Goal: Task Accomplishment & Management: Use online tool/utility

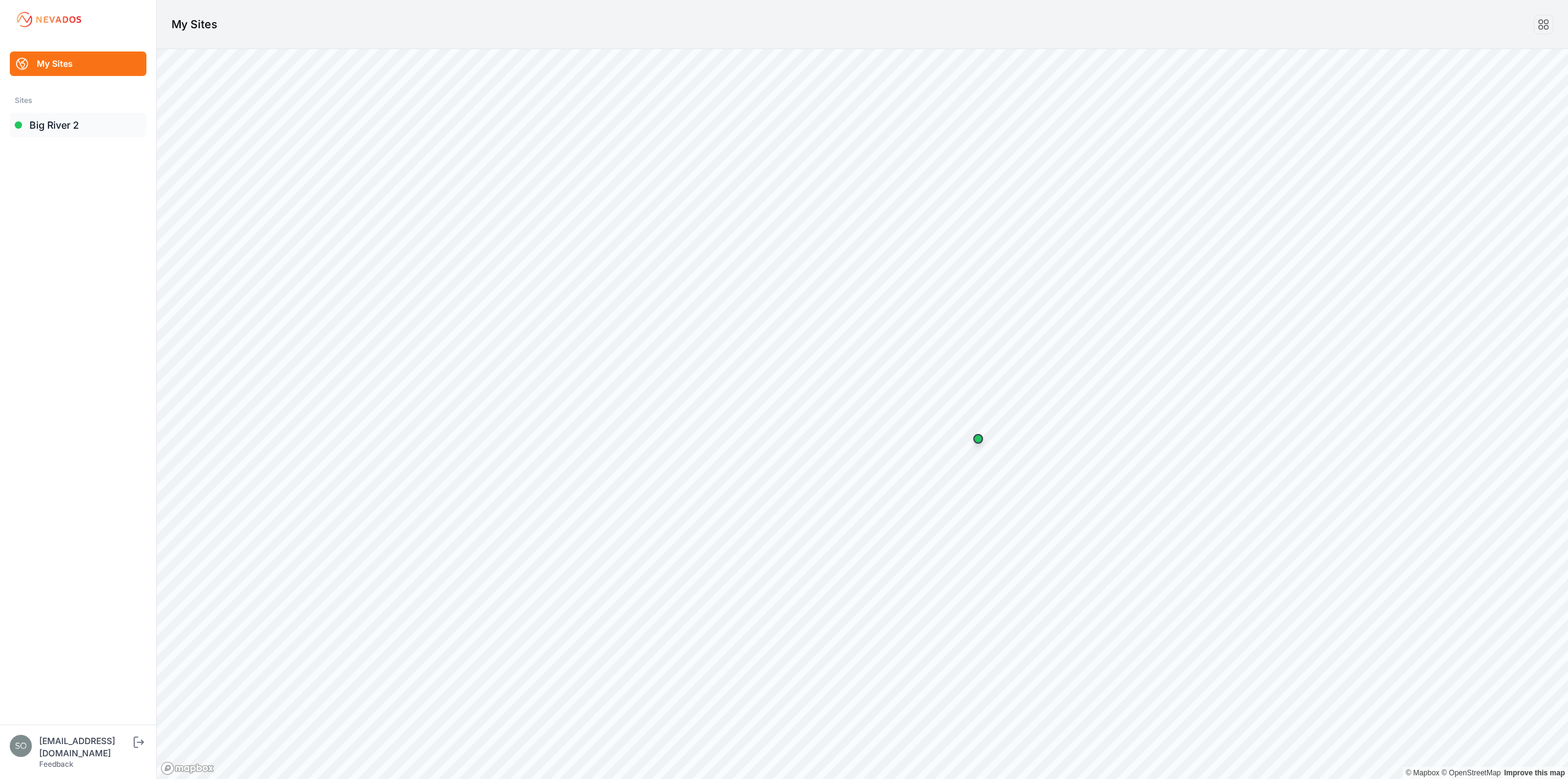
click at [59, 120] on link "Big River 2" at bounding box center [78, 125] width 136 height 24
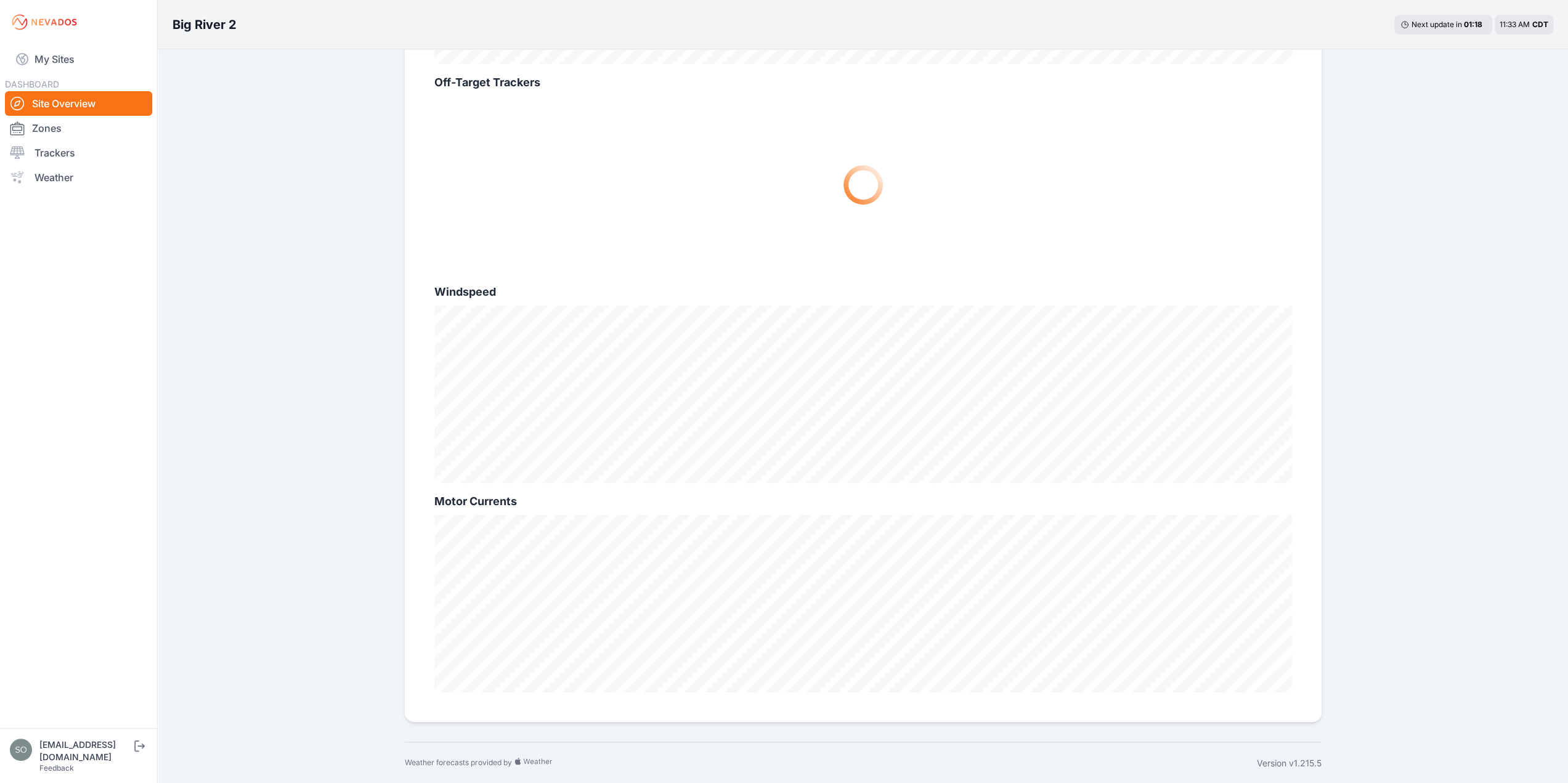
scroll to position [209, 0]
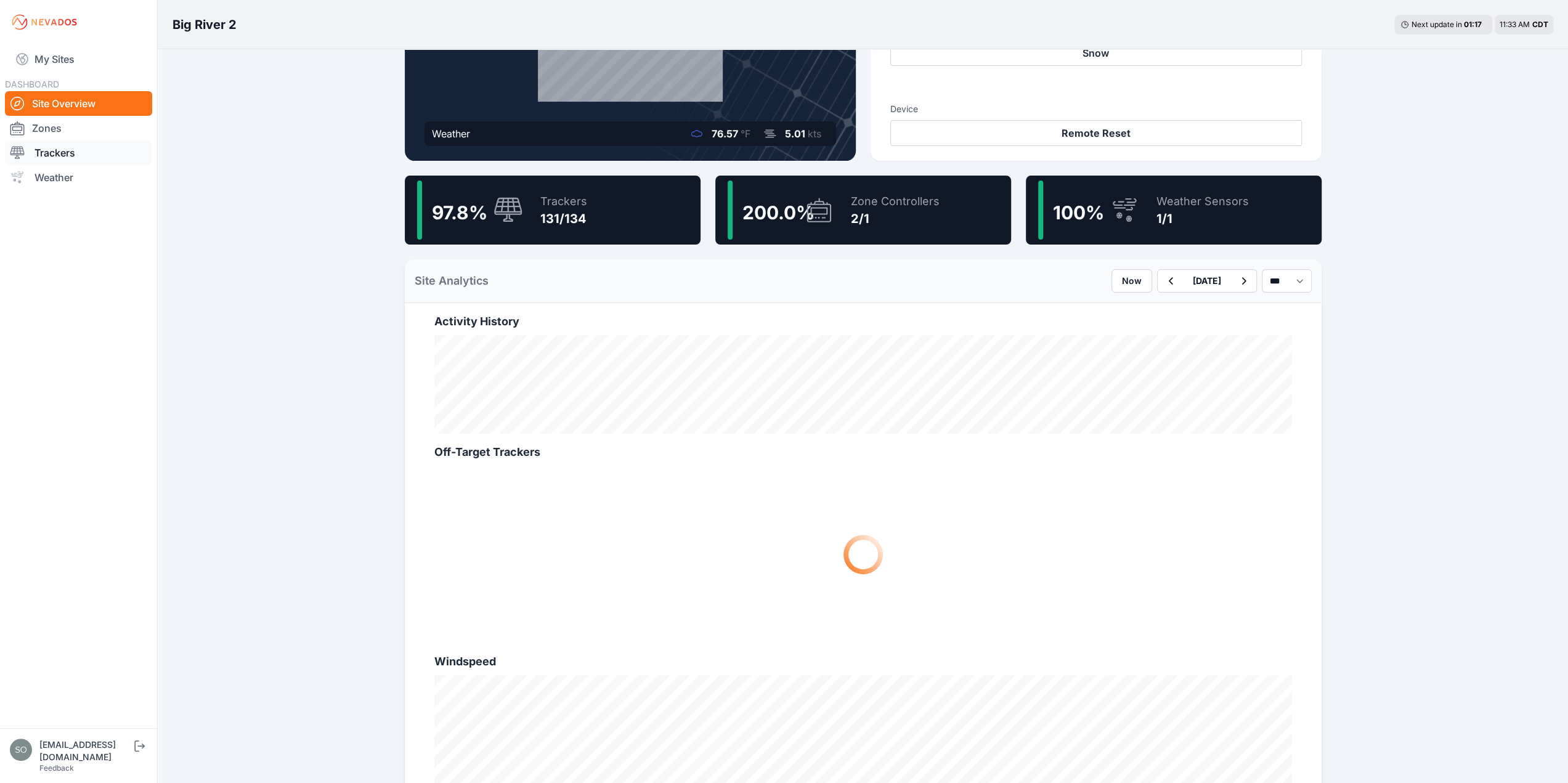
click at [50, 148] on link "Trackers" at bounding box center [78, 152] width 147 height 25
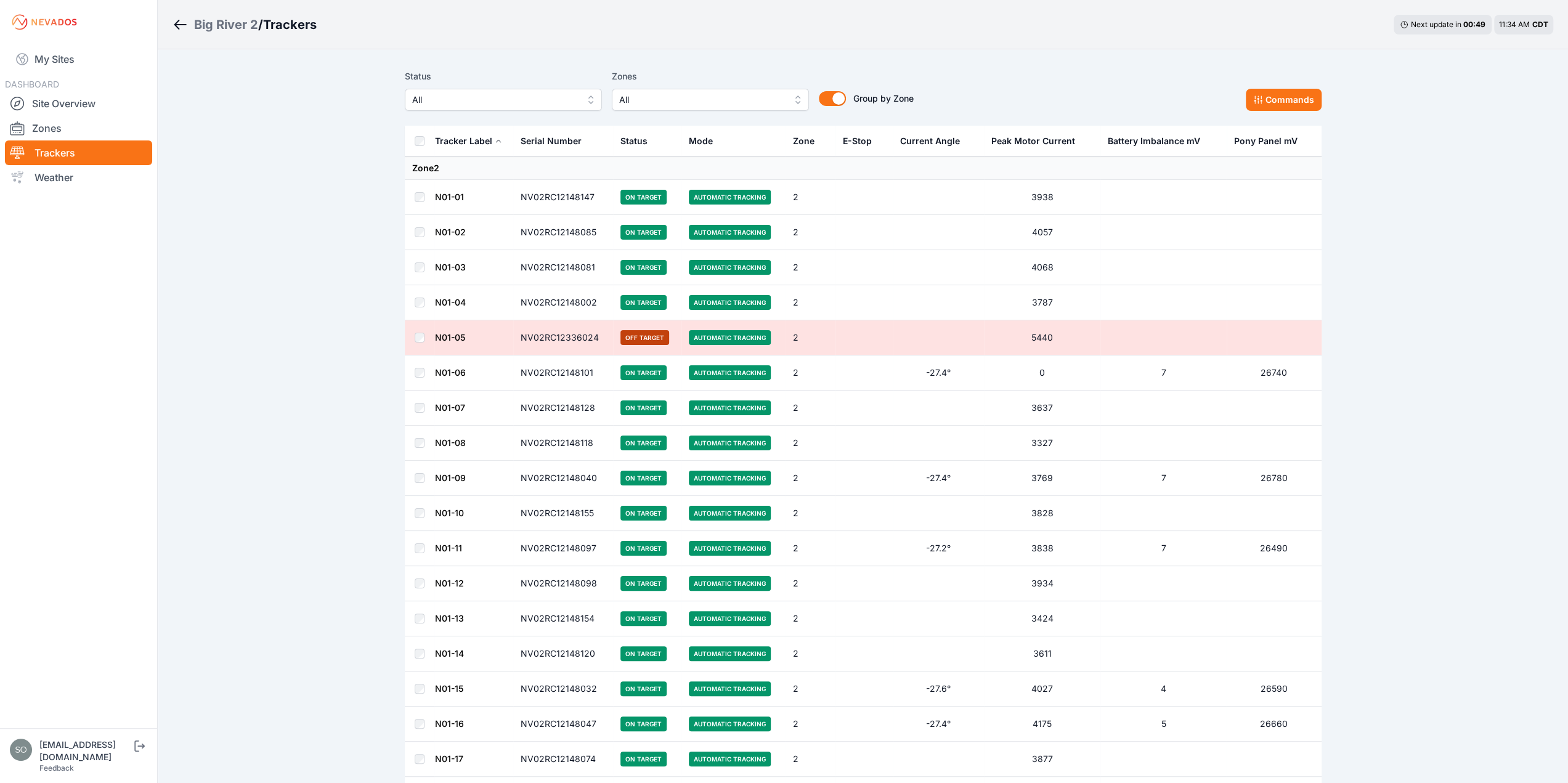
click at [1283, 88] on div "Status All Zones All Group by Zone Group by Zone Commands" at bounding box center [864, 89] width 917 height 42
click at [1281, 99] on button "Commands" at bounding box center [1284, 99] width 76 height 22
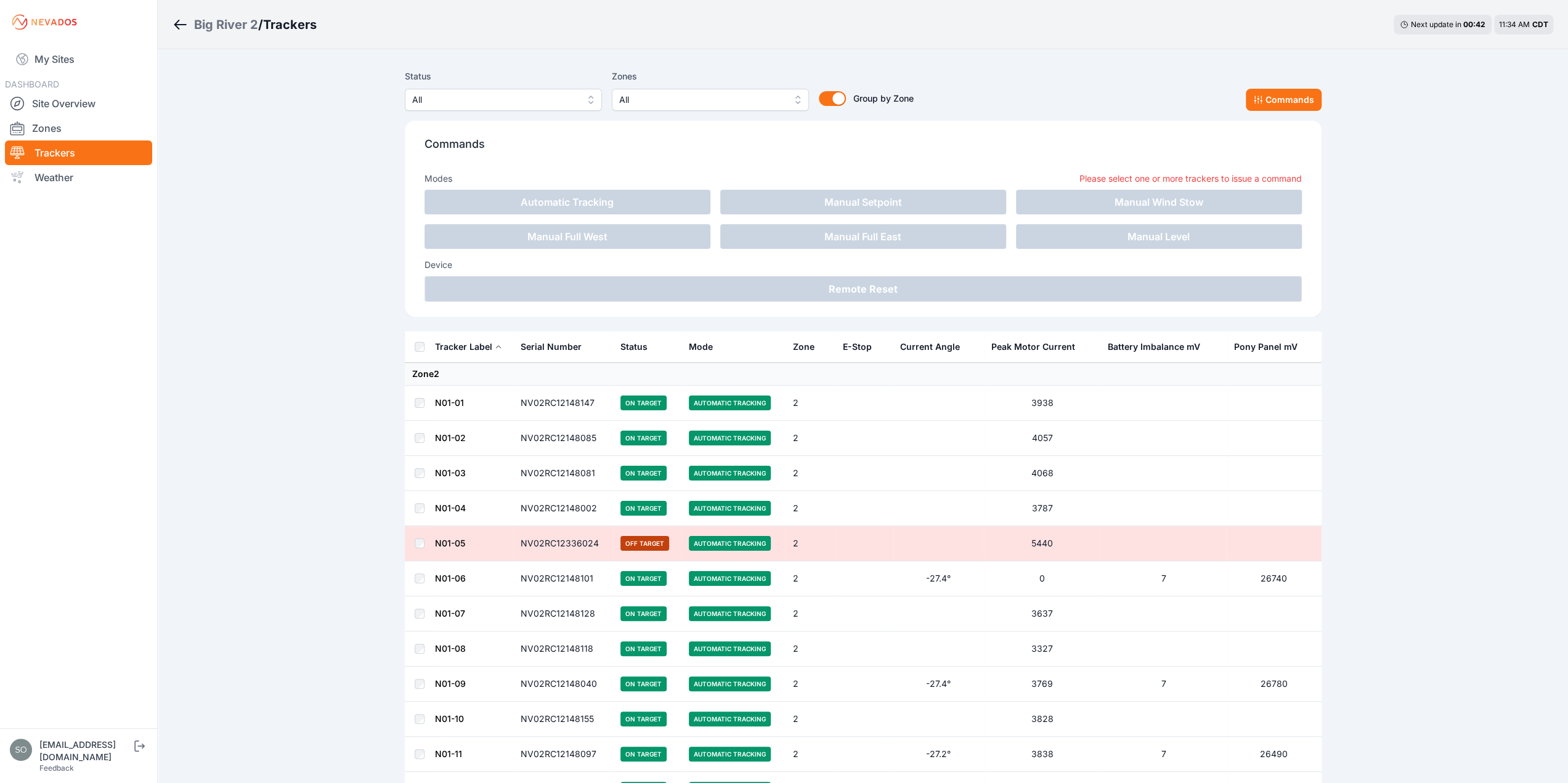
click at [408, 543] on td at bounding box center [420, 543] width 30 height 35
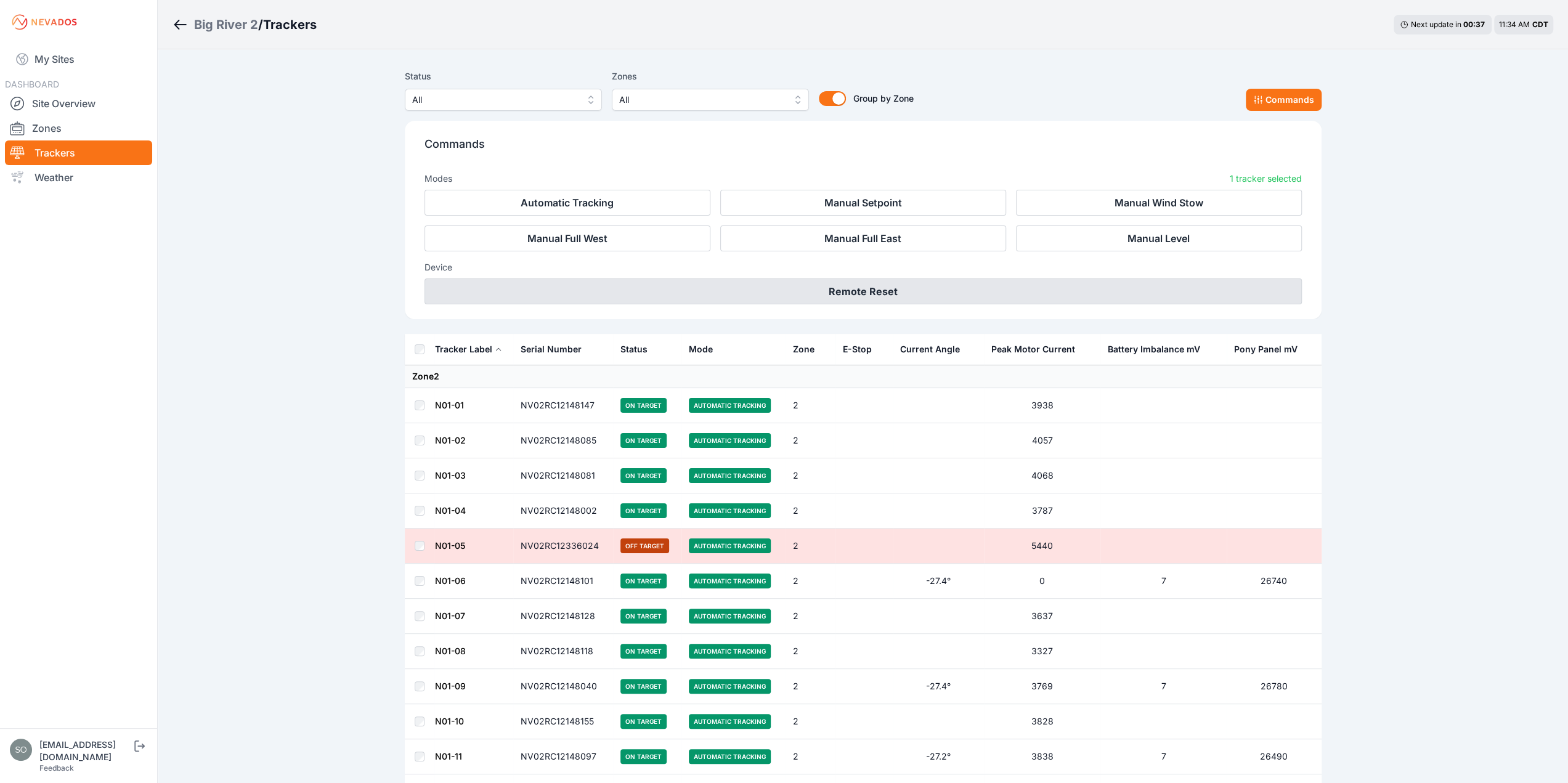
click at [907, 294] on button "Remote Reset" at bounding box center [864, 291] width 877 height 26
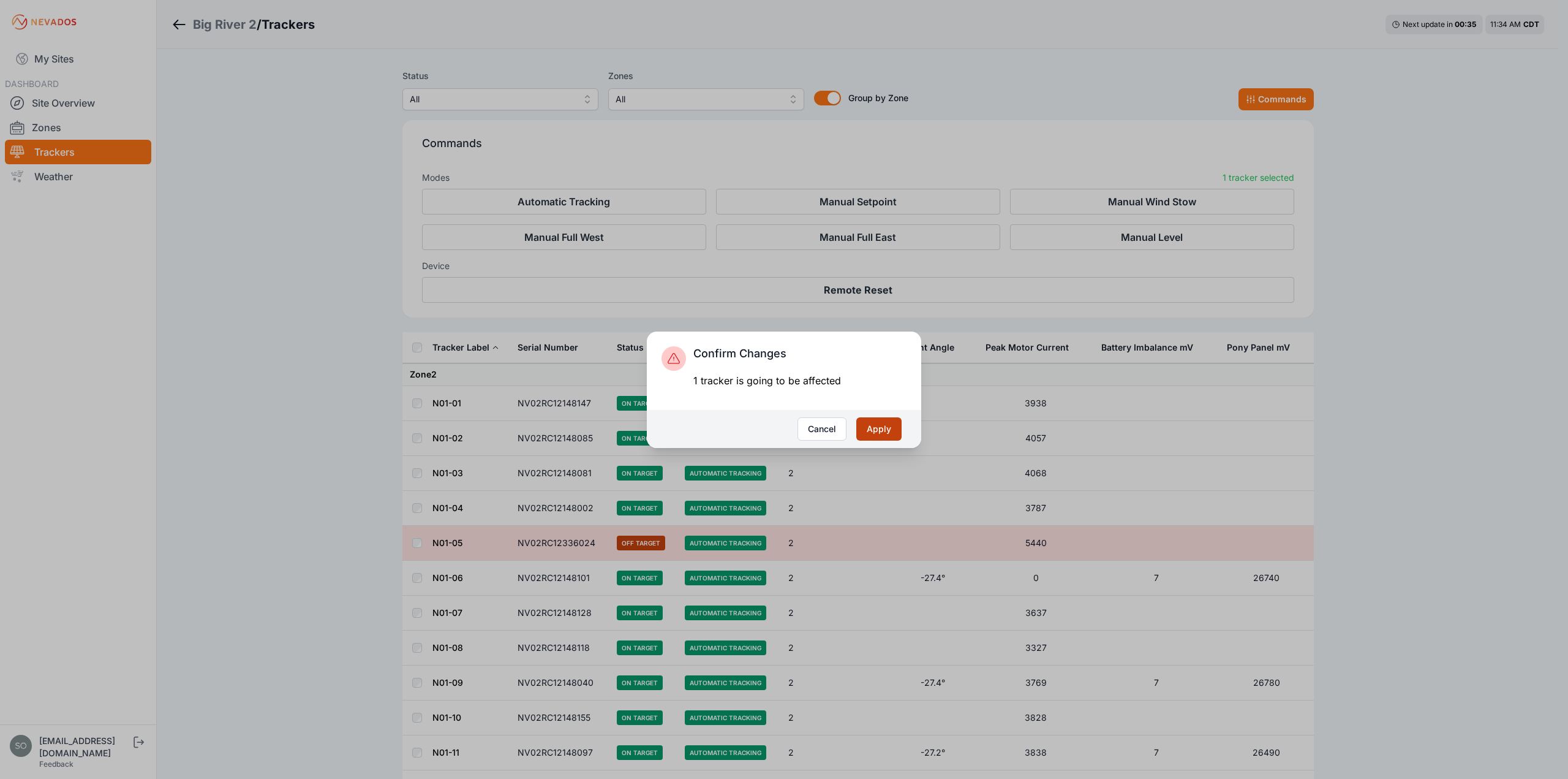
click at [878, 422] on button "Apply" at bounding box center [879, 428] width 45 height 23
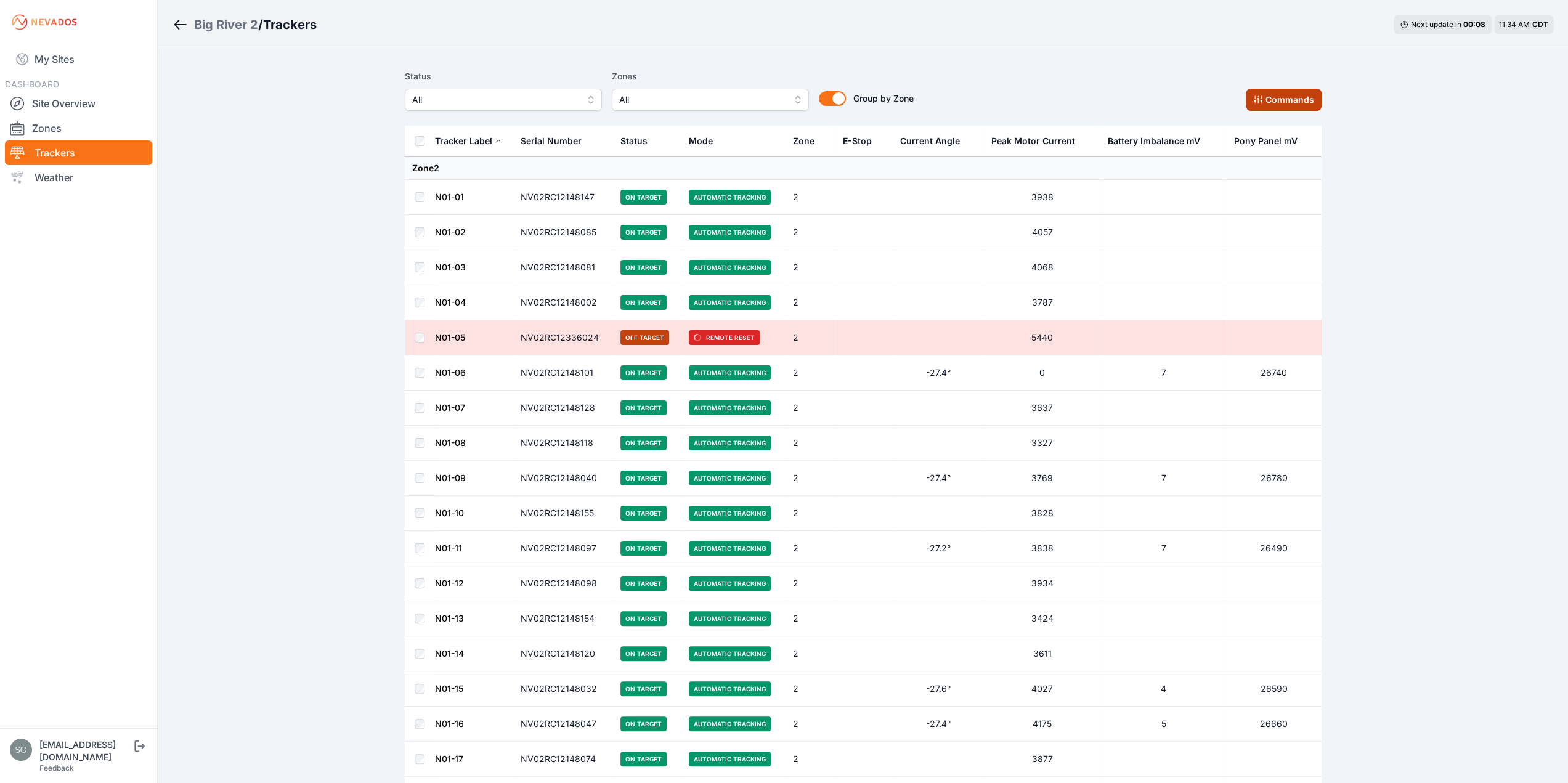
click at [1285, 103] on button "Commands" at bounding box center [1284, 99] width 76 height 22
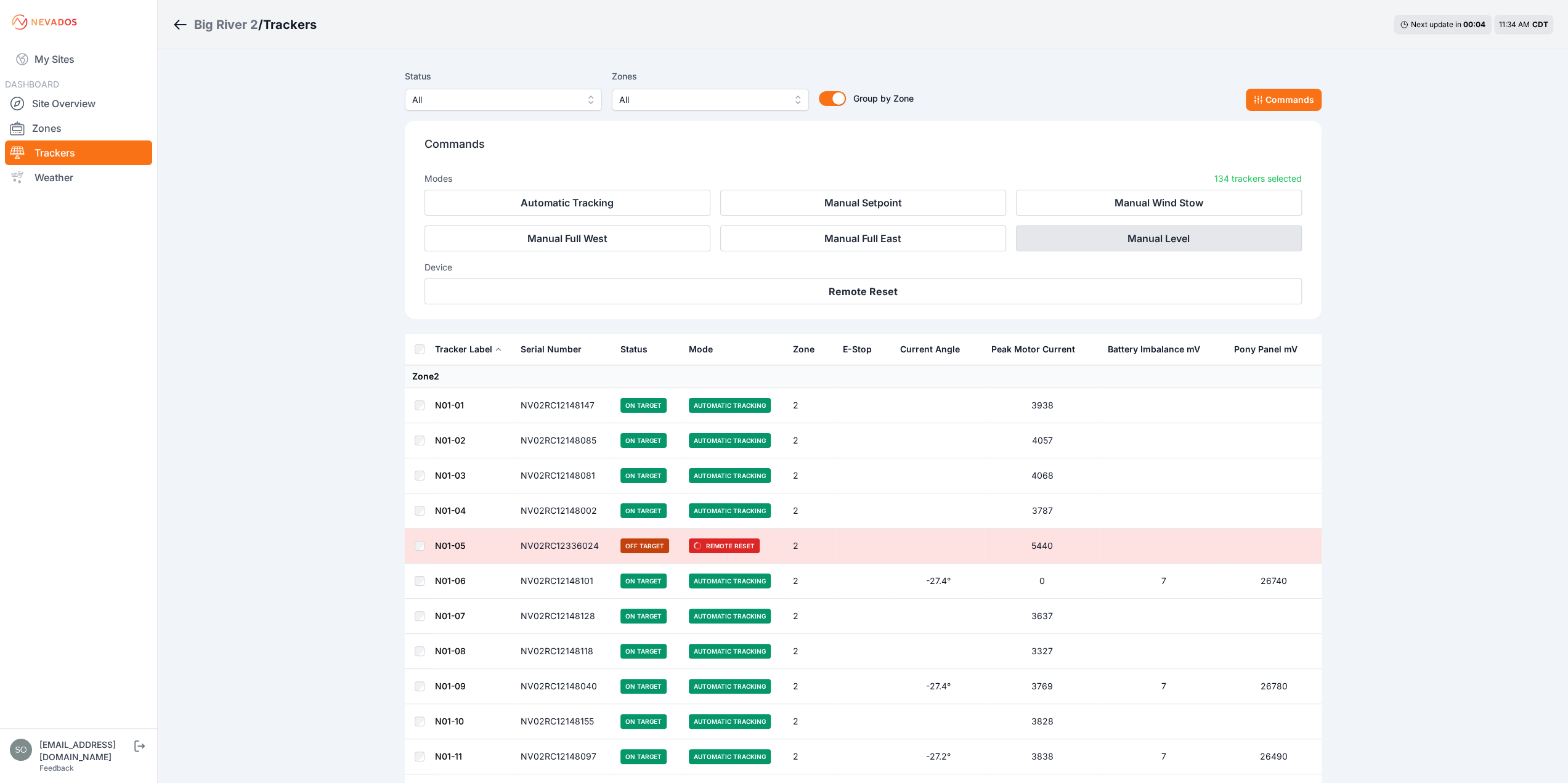
click at [1155, 235] on button "Manual Level" at bounding box center [1158, 238] width 286 height 26
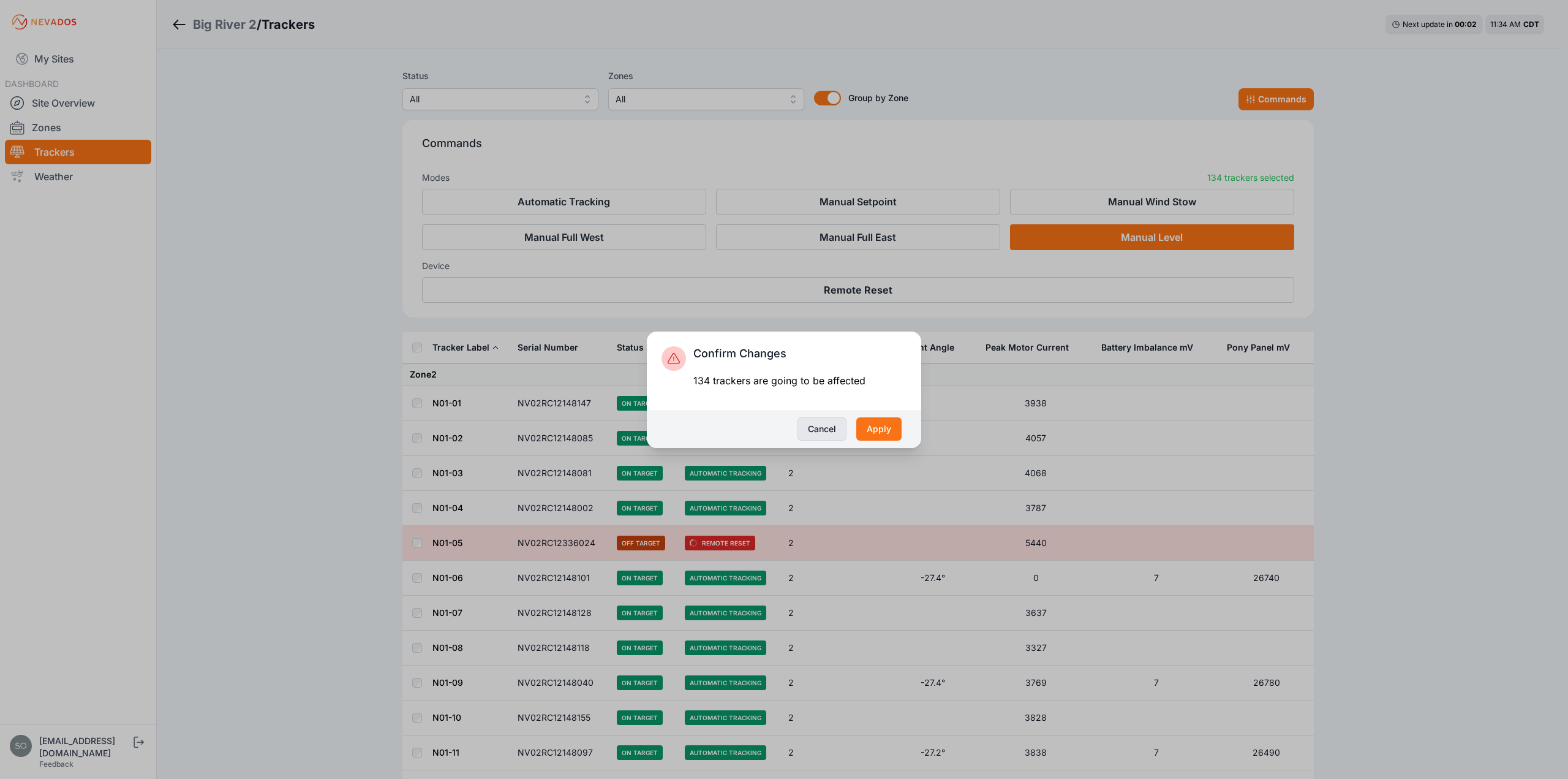
click at [826, 424] on button "Cancel" at bounding box center [822, 428] width 49 height 23
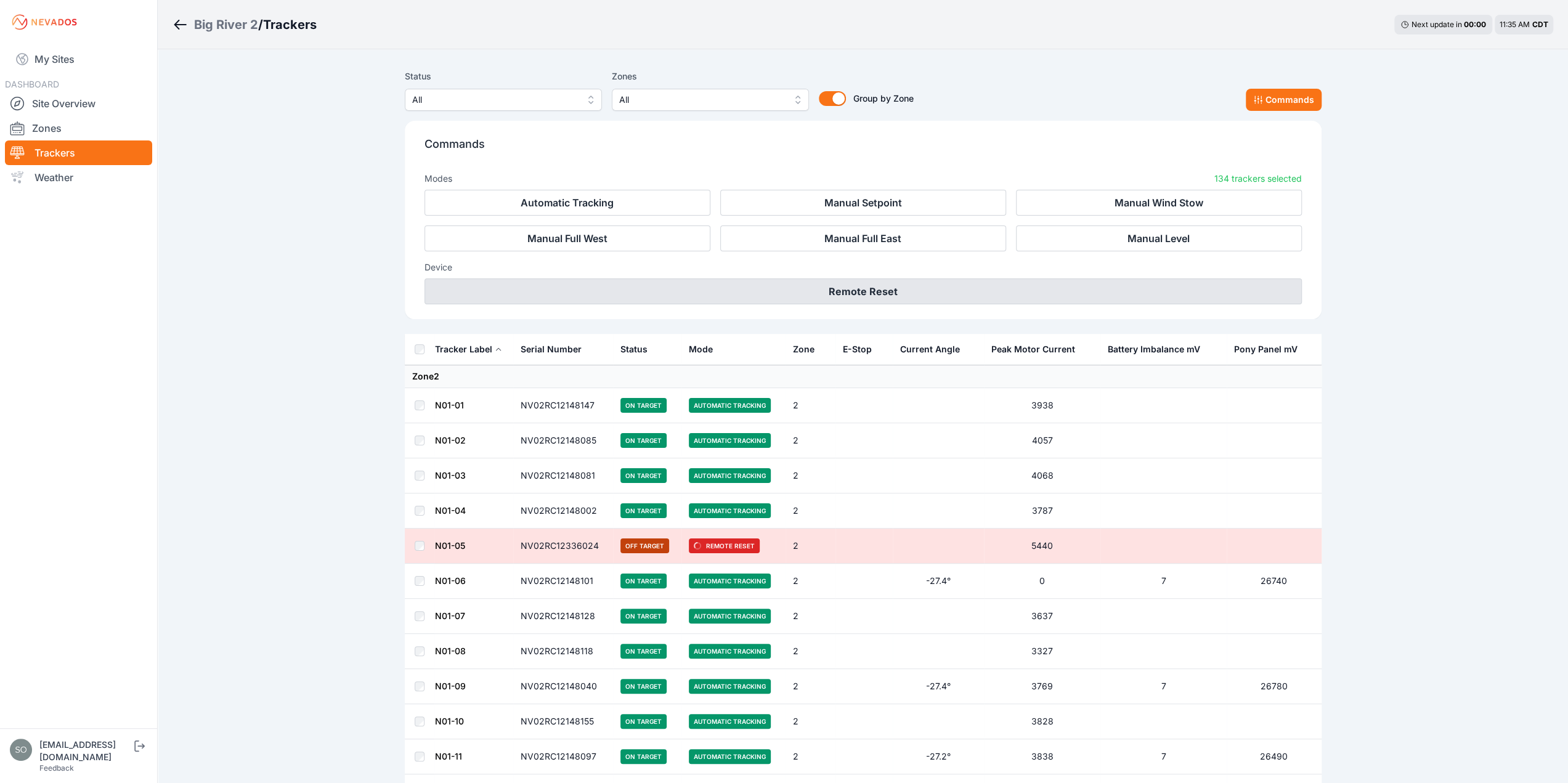
click at [889, 292] on button "Remote Reset" at bounding box center [864, 291] width 877 height 26
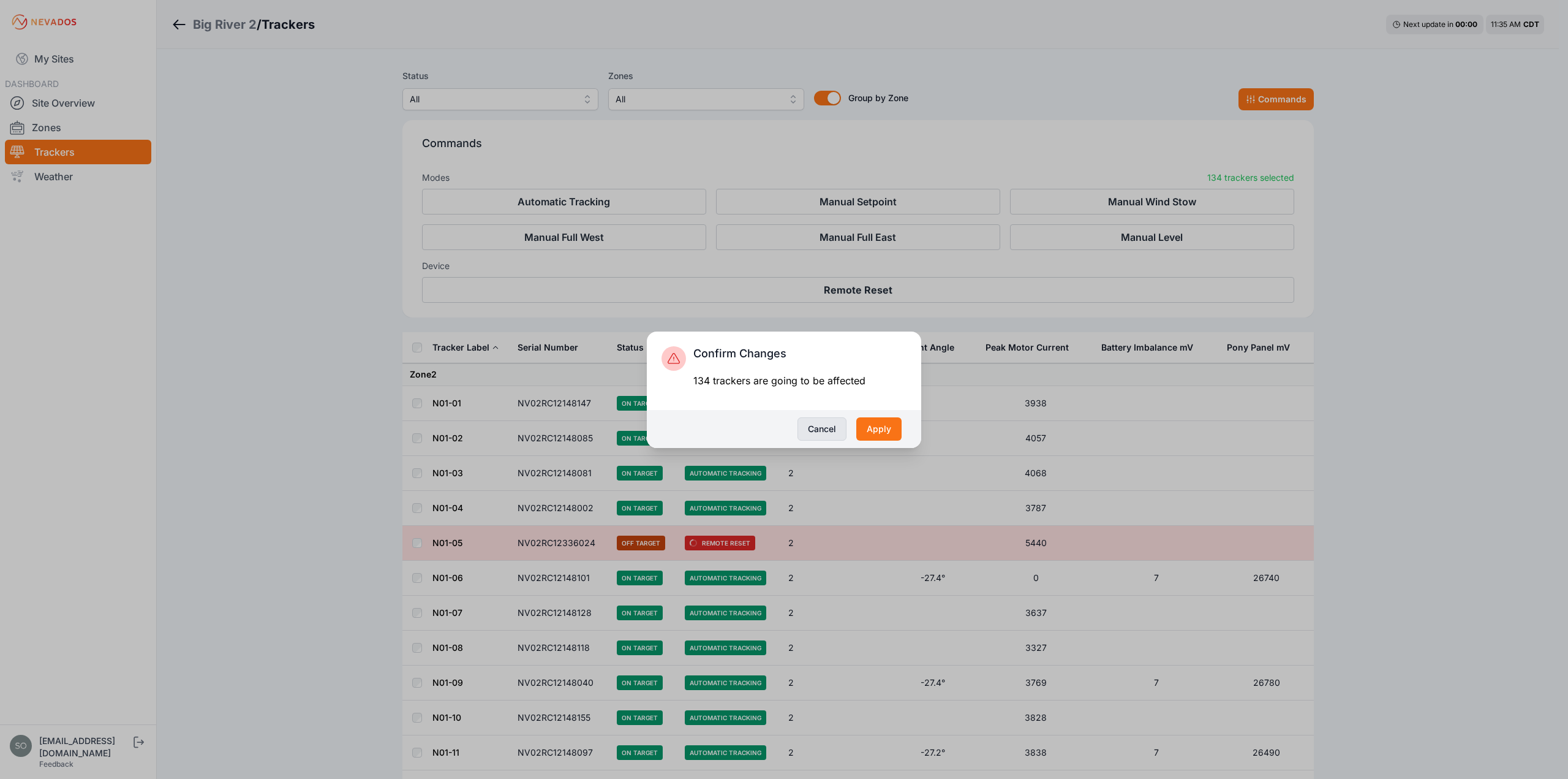
click at [816, 426] on button "Cancel" at bounding box center [822, 428] width 49 height 23
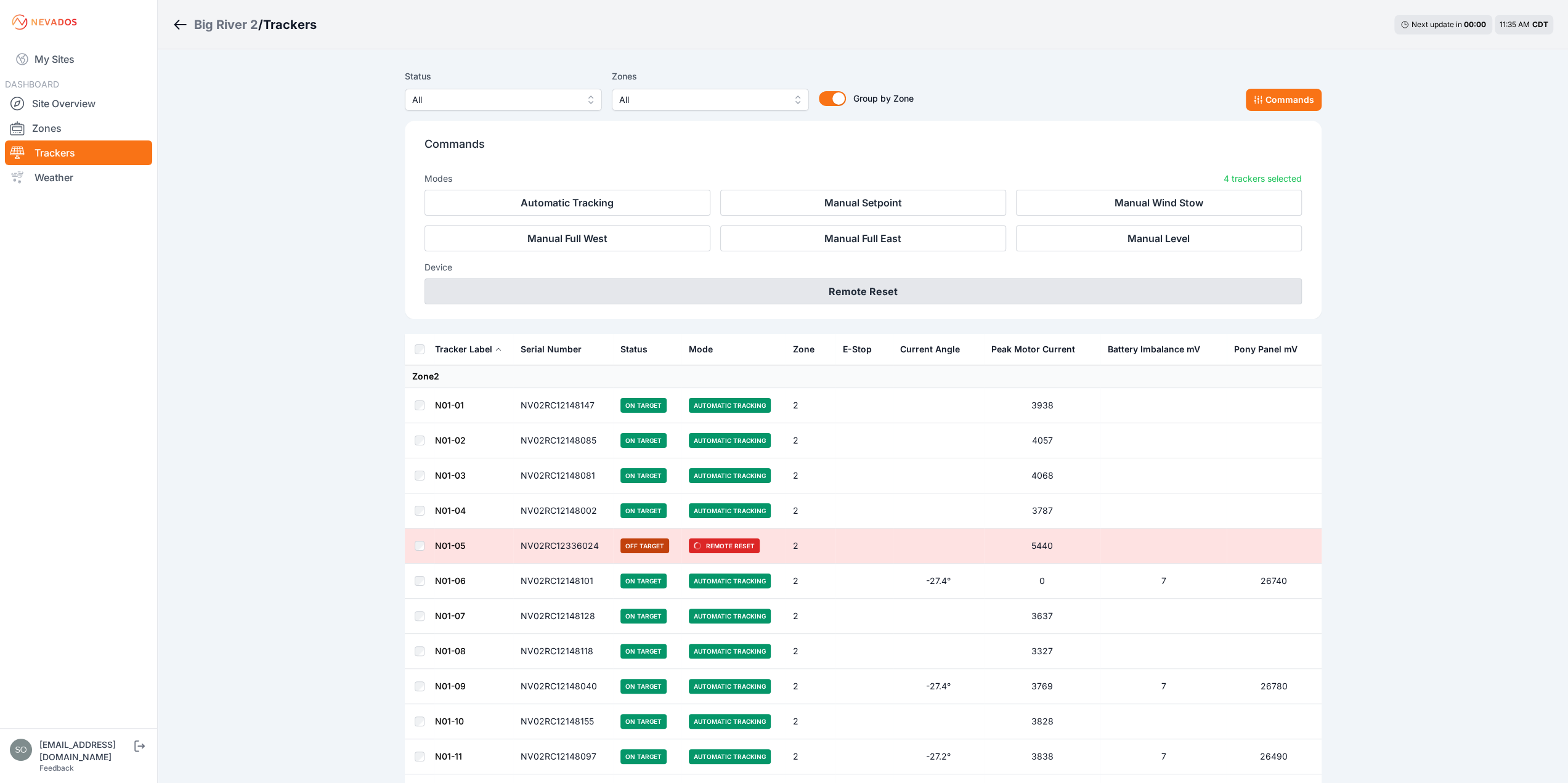
click at [824, 291] on button "Remote Reset" at bounding box center [864, 291] width 877 height 26
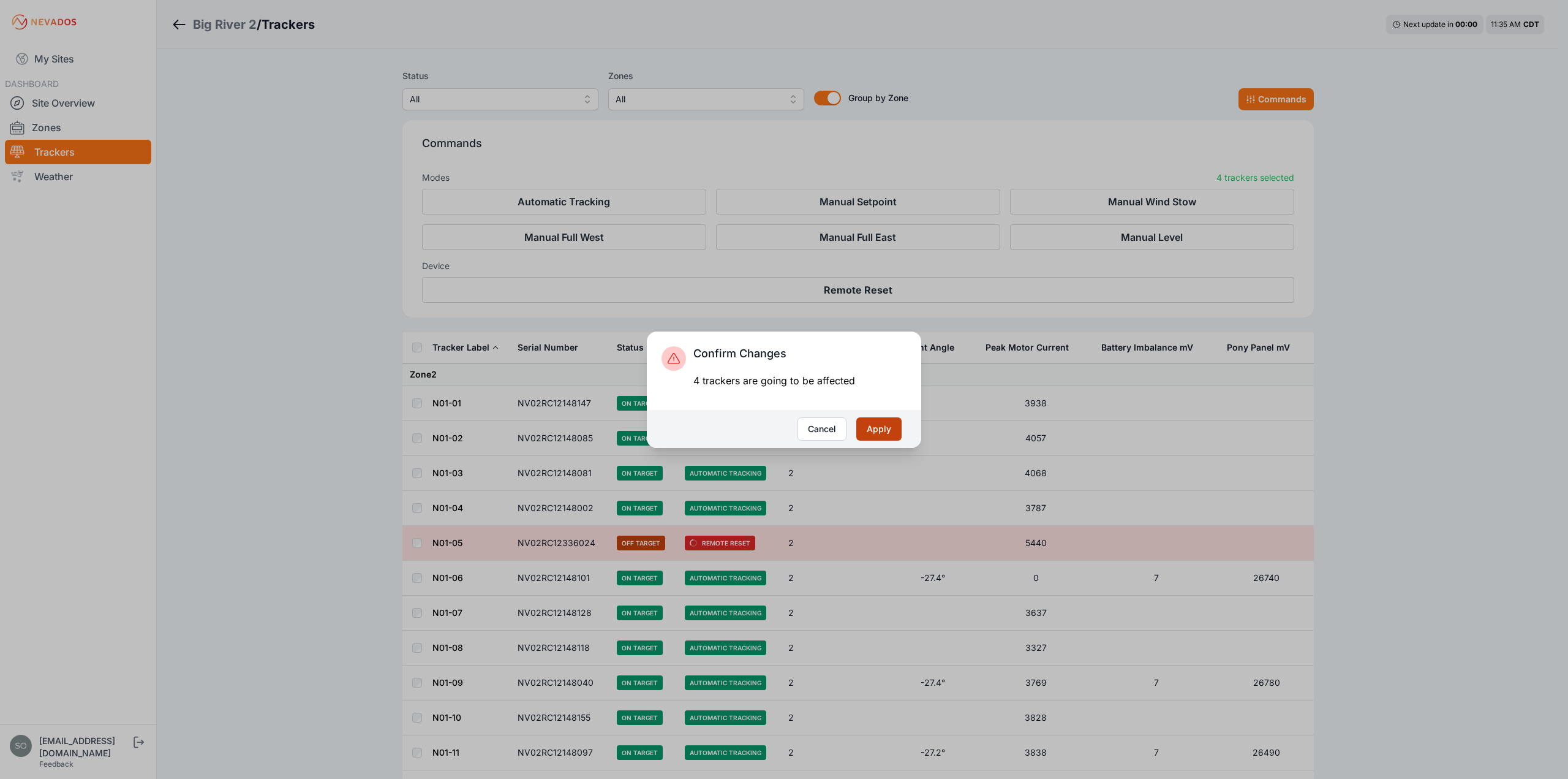
click at [879, 425] on button "Apply" at bounding box center [879, 428] width 45 height 23
